Goal: Share content: Share content

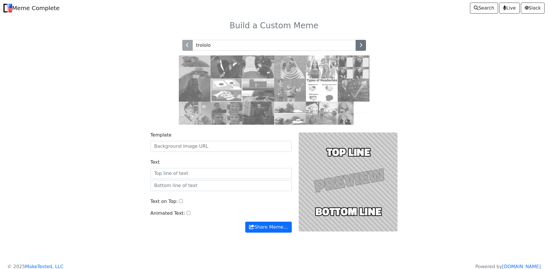
type input "trololo"
click at [262, 42] on input "trololo" at bounding box center [269, 45] width 153 height 11
type input "lol"
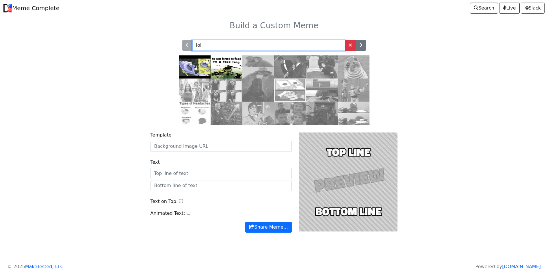
click at [299, 45] on input "lol" at bounding box center [269, 45] width 153 height 11
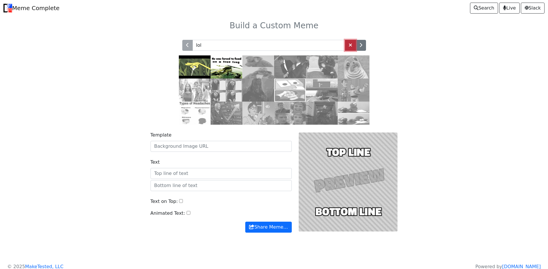
click at [351, 47] on span at bounding box center [350, 45] width 3 height 5
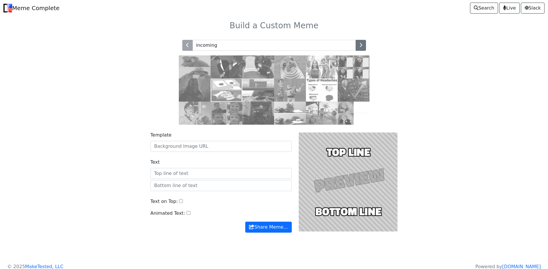
type input "incoming"
click at [358, 45] on button "button" at bounding box center [361, 45] width 10 height 11
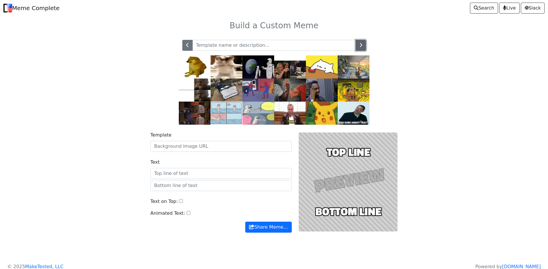
click at [364, 45] on button "button" at bounding box center [361, 45] width 10 height 11
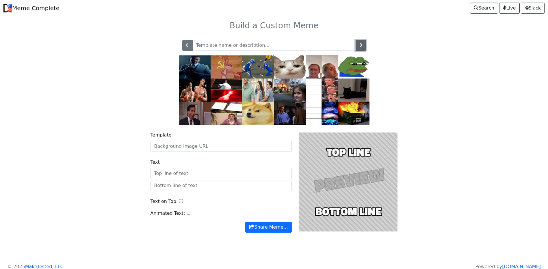
click at [364, 45] on button "button" at bounding box center [361, 45] width 10 height 11
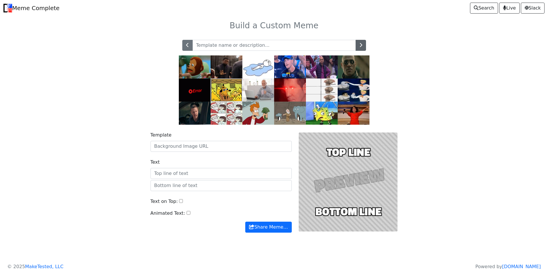
click at [364, 44] on button "button" at bounding box center [361, 45] width 10 height 11
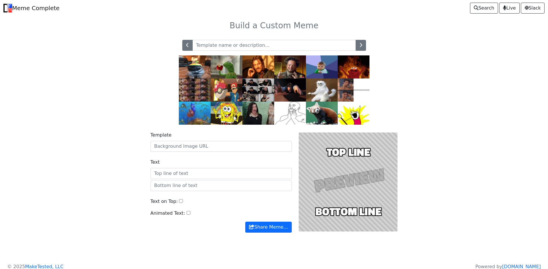
click at [324, 90] on img at bounding box center [322, 90] width 32 height 23
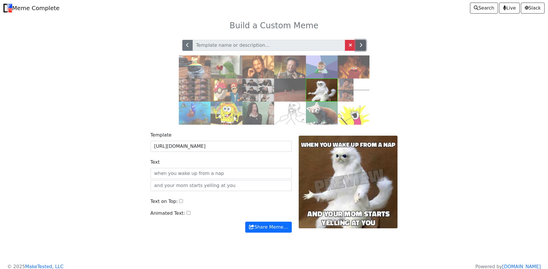
click at [359, 45] on button "button" at bounding box center [361, 45] width 10 height 11
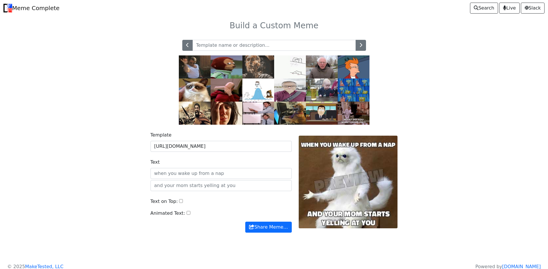
click at [359, 45] on button "button" at bounding box center [361, 45] width 10 height 11
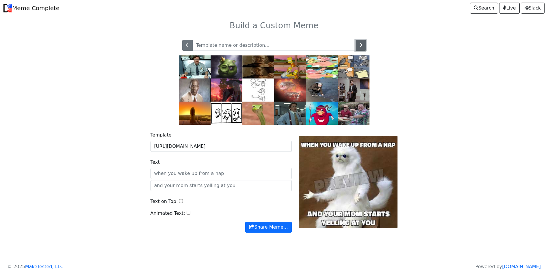
click at [359, 45] on button "button" at bounding box center [361, 45] width 10 height 11
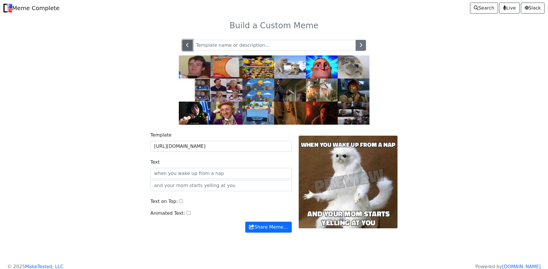
click at [185, 46] on button "button" at bounding box center [187, 45] width 10 height 11
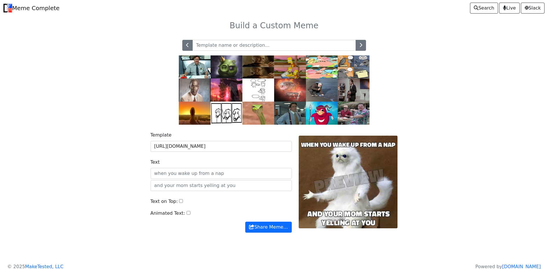
click at [350, 85] on img at bounding box center [354, 90] width 32 height 23
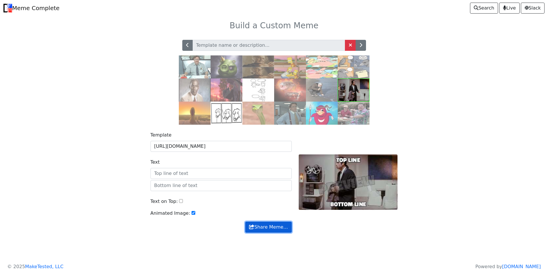
click at [259, 226] on button "Share Meme…" at bounding box center [268, 227] width 46 height 11
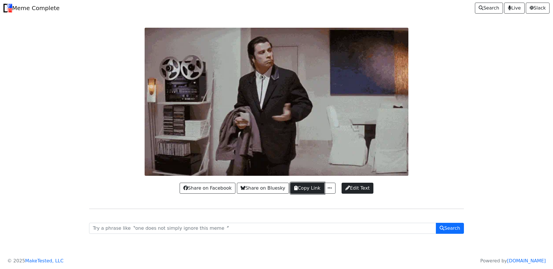
click at [300, 189] on button "Copy Link" at bounding box center [307, 188] width 34 height 11
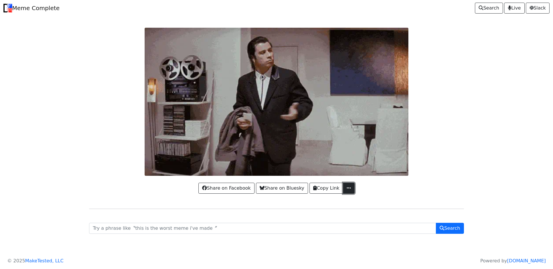
click at [344, 187] on button "button" at bounding box center [349, 188] width 12 height 11
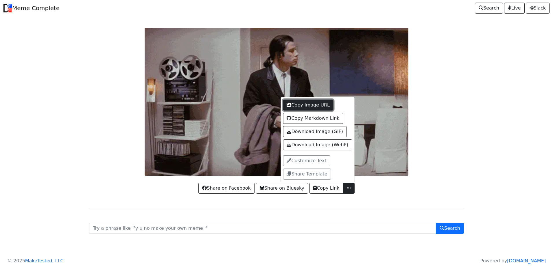
click at [313, 103] on button "Copy Image URL" at bounding box center [308, 105] width 51 height 11
